Goal: Task Accomplishment & Management: Manage account settings

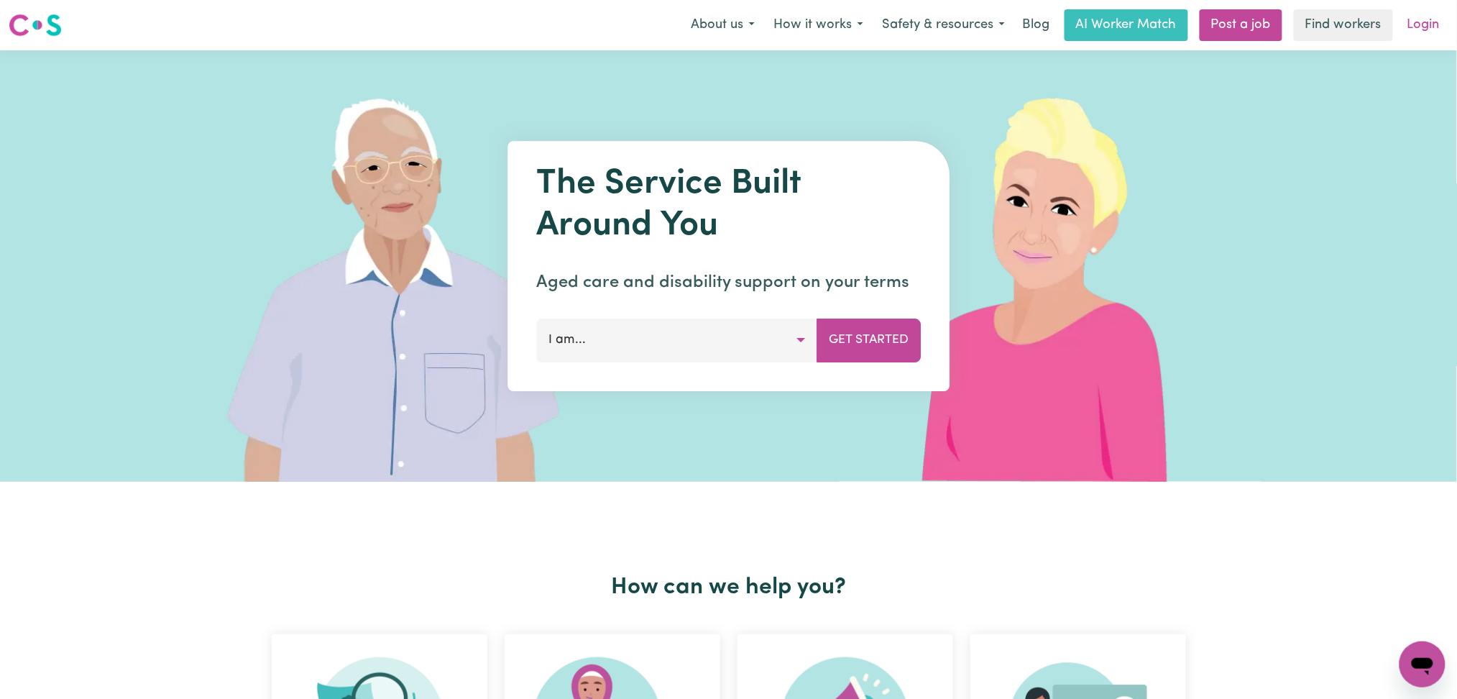
click at [1428, 29] on link "Login" at bounding box center [1424, 25] width 50 height 32
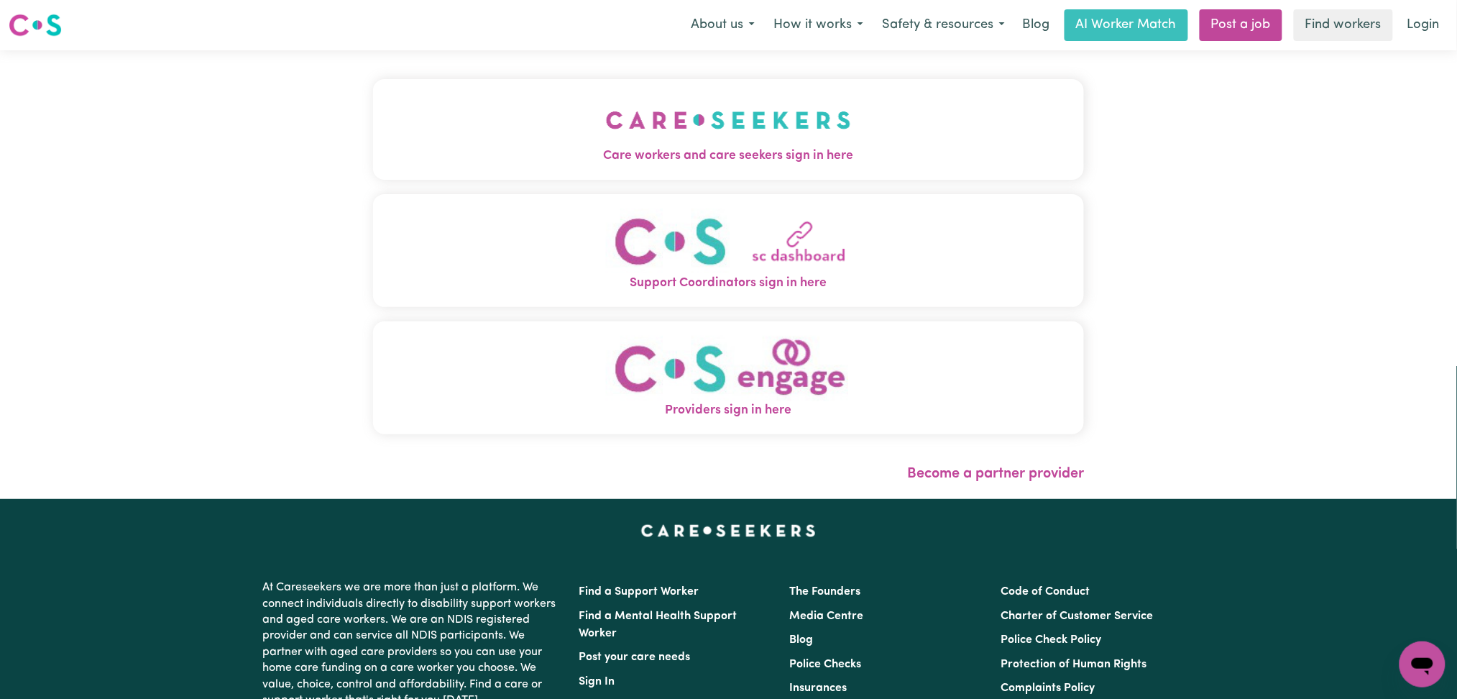
click at [606, 114] on img "Care workers and care seekers sign in here" at bounding box center [728, 119] width 245 height 53
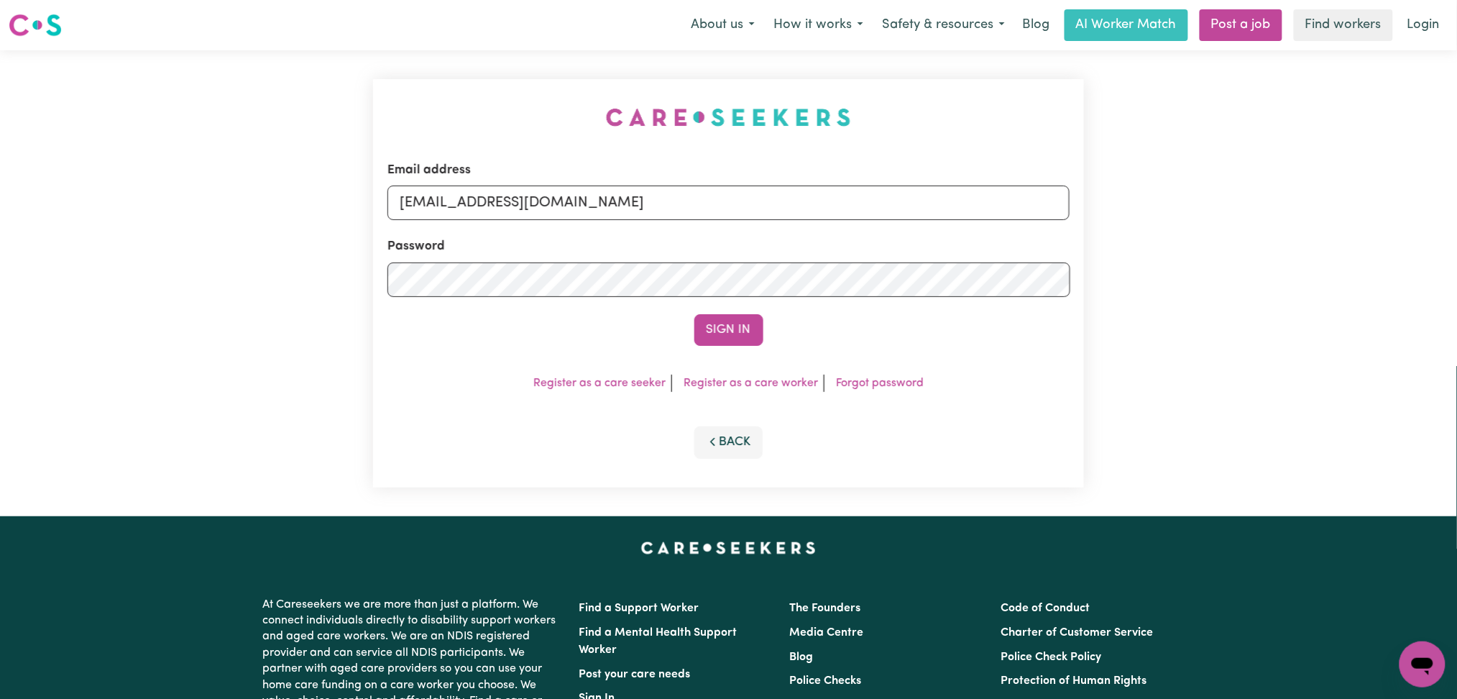
click at [575, 198] on input "[EMAIL_ADDRESS][DOMAIN_NAME]" at bounding box center [728, 202] width 683 height 35
click at [661, 219] on input "[EMAIL_ADDRESS][DOMAIN_NAME]" at bounding box center [728, 202] width 683 height 35
drag, startPoint x: 477, startPoint y: 208, endPoint x: 882, endPoint y: 260, distance: 408.9
click at [882, 260] on form "Email address Superuser~[EMAIL_ADDRESS][DOMAIN_NAME] Password Sign In" at bounding box center [728, 253] width 683 height 185
type input "Superuser~[EMAIL_ADDRESS][DOMAIN_NAME]"
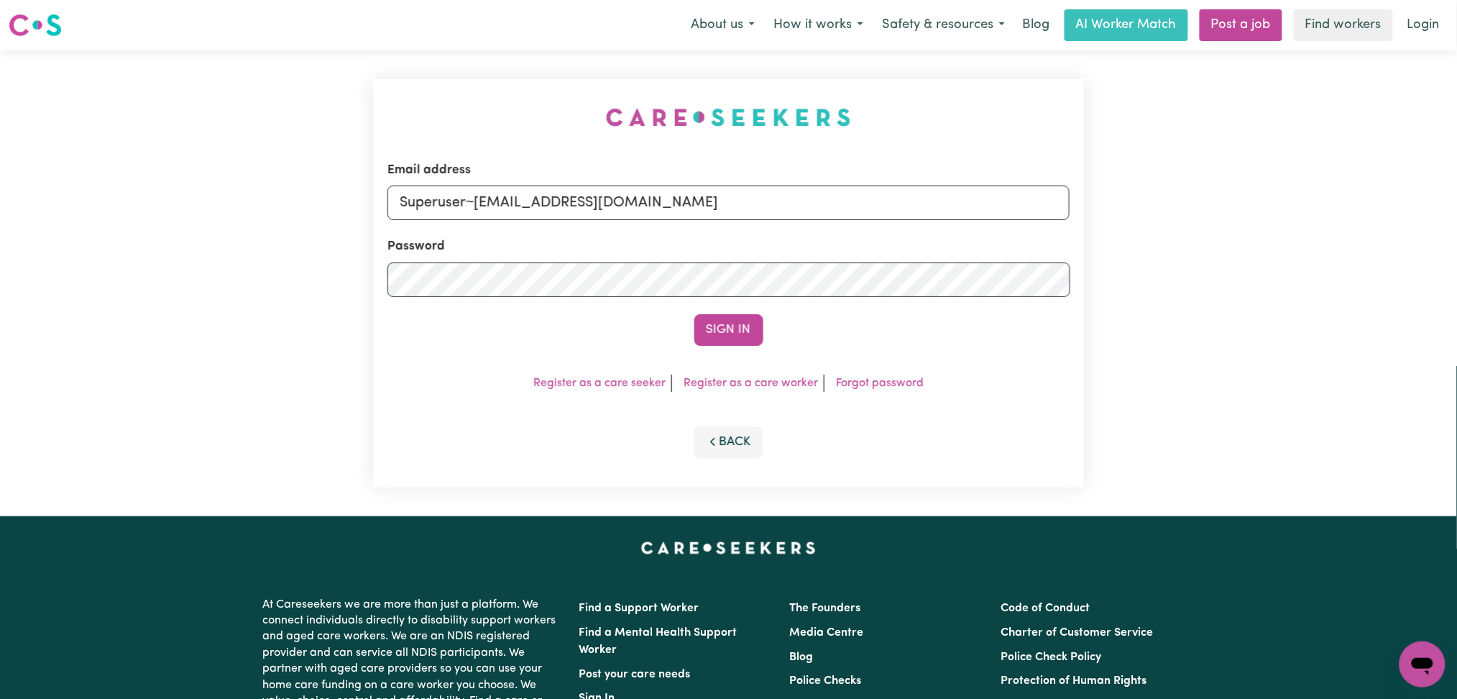
click at [694, 314] on button "Sign In" at bounding box center [728, 330] width 69 height 32
